Goal: Find specific page/section: Find specific page/section

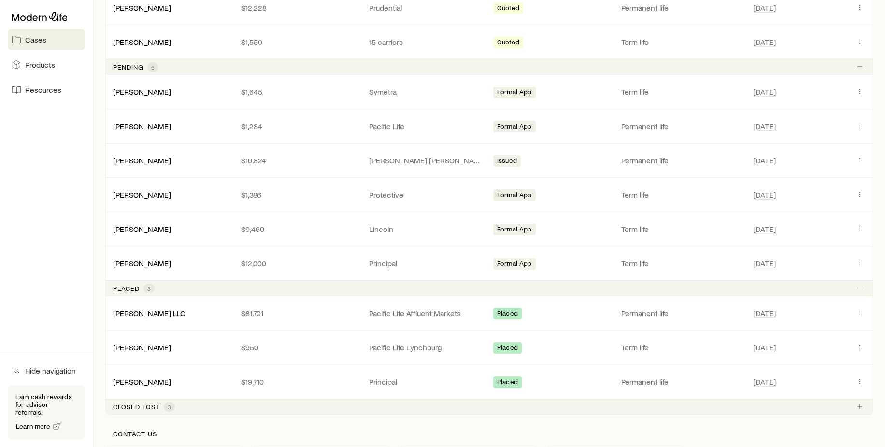
scroll to position [483, 0]
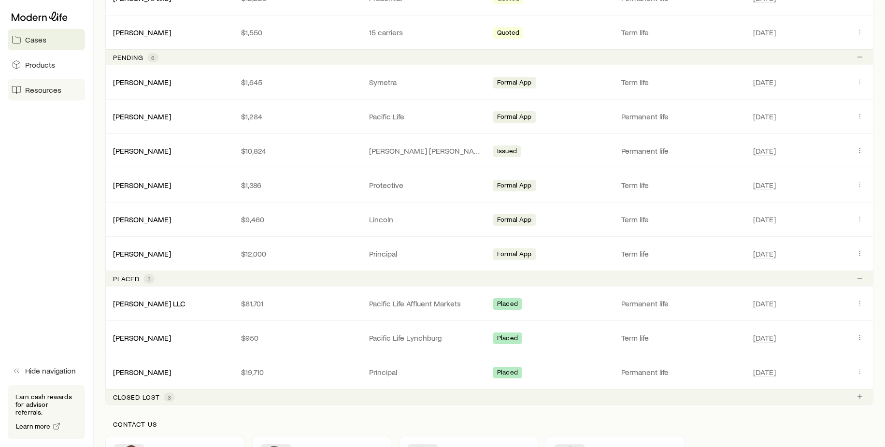
click at [52, 90] on span "Resources" at bounding box center [43, 90] width 36 height 10
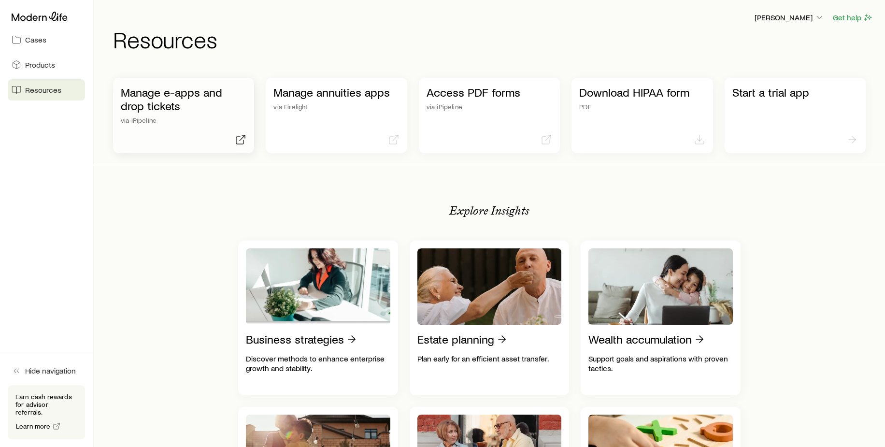
click at [146, 102] on p "Manage e-apps and drop tickets" at bounding box center [184, 99] width 126 height 27
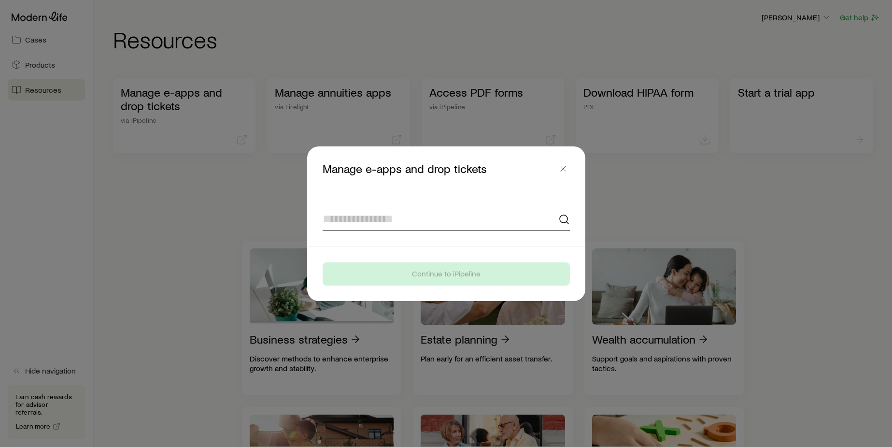
click at [392, 221] on input at bounding box center [446, 219] width 247 height 23
type input "**********"
click at [503, 153] on header "Manage e-apps and drop tickets" at bounding box center [446, 168] width 278 height 45
click at [561, 166] on icon "button" at bounding box center [564, 169] width 10 height 10
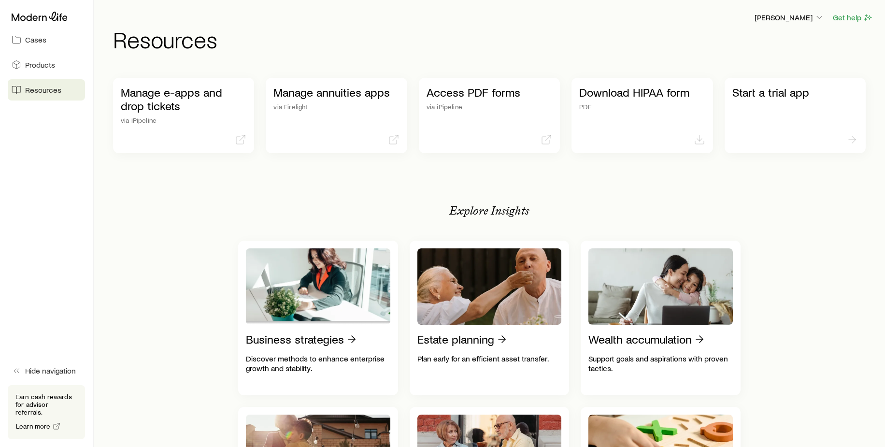
click at [38, 90] on span "Resources" at bounding box center [43, 90] width 36 height 10
click at [158, 100] on p "Manage e-apps and drop tickets" at bounding box center [184, 99] width 126 height 27
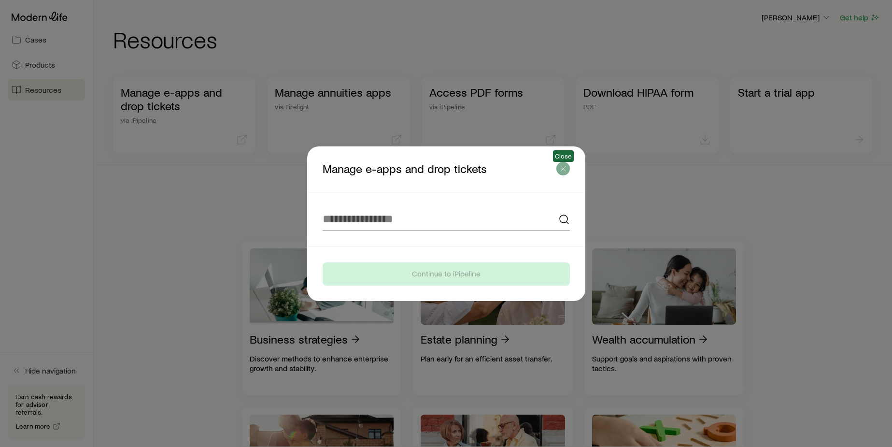
click at [561, 168] on icon "button" at bounding box center [564, 169] width 10 height 10
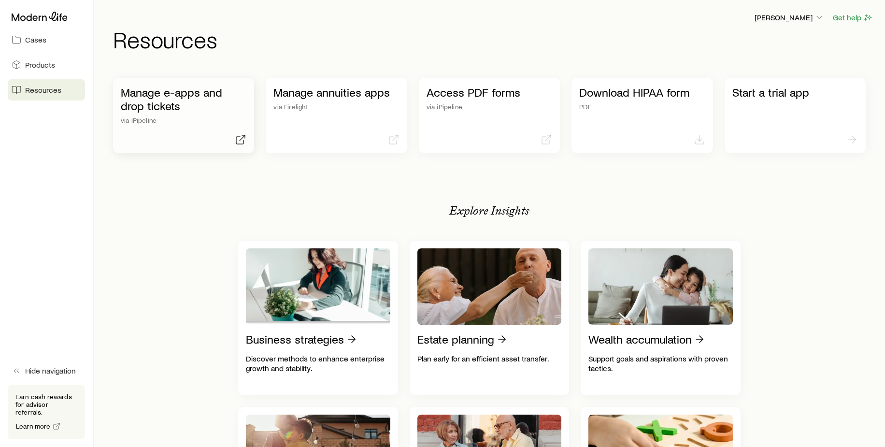
click at [212, 113] on div "Manage e-apps and drop tickets via iPipeline" at bounding box center [184, 105] width 126 height 39
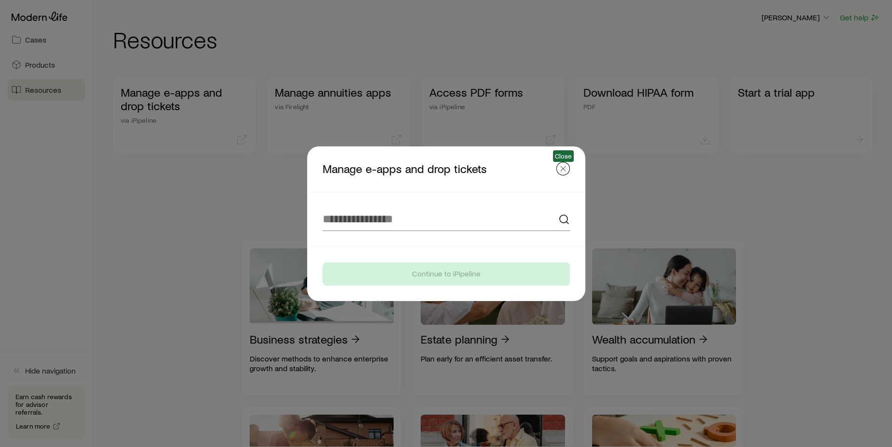
click at [559, 170] on icon "button" at bounding box center [564, 169] width 10 height 10
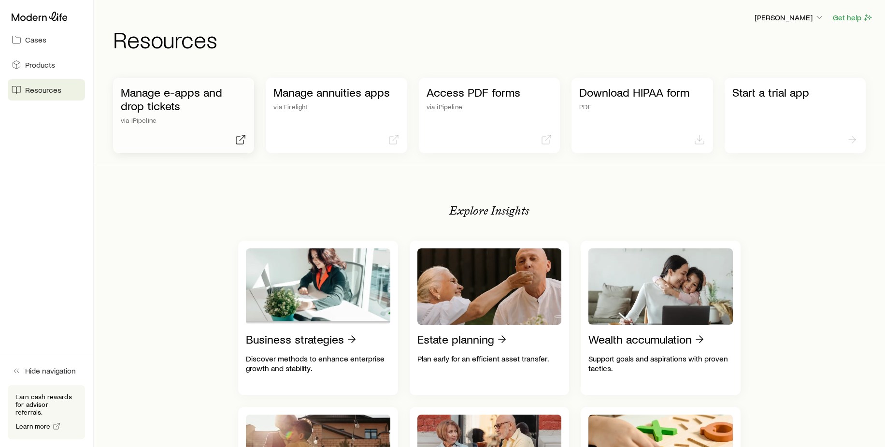
click at [145, 98] on p "Manage e-apps and drop tickets" at bounding box center [184, 99] width 126 height 27
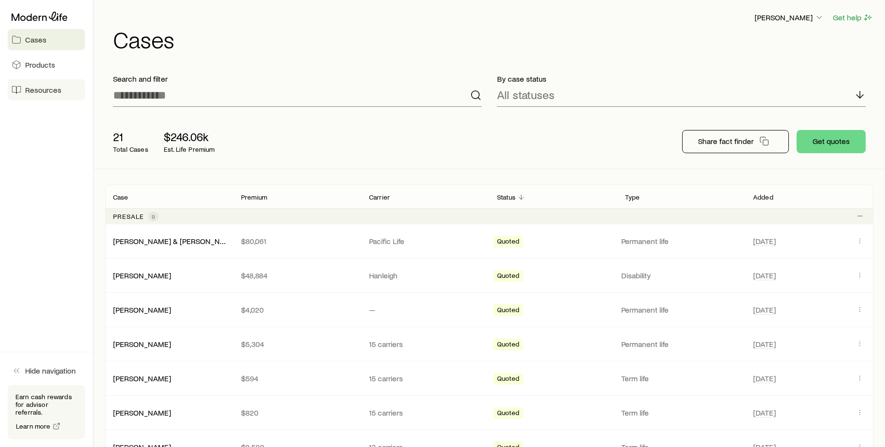
click at [41, 87] on span "Resources" at bounding box center [43, 90] width 36 height 10
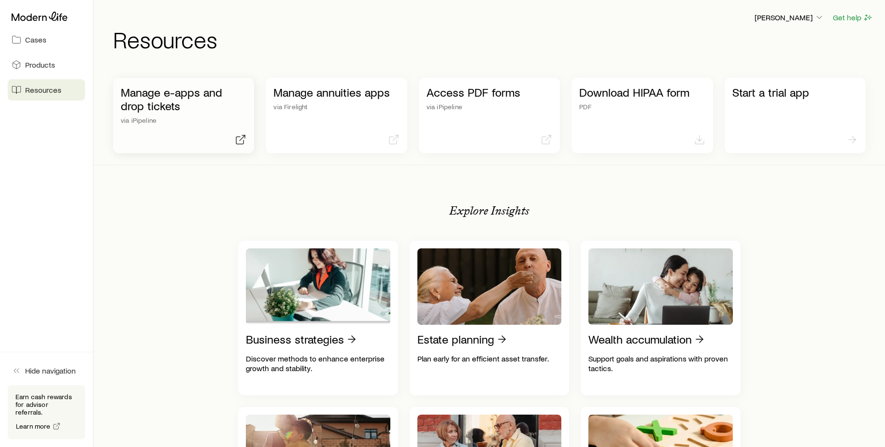
click at [158, 100] on p "Manage e-apps and drop tickets" at bounding box center [184, 99] width 126 height 27
